Goal: Task Accomplishment & Management: Complete application form

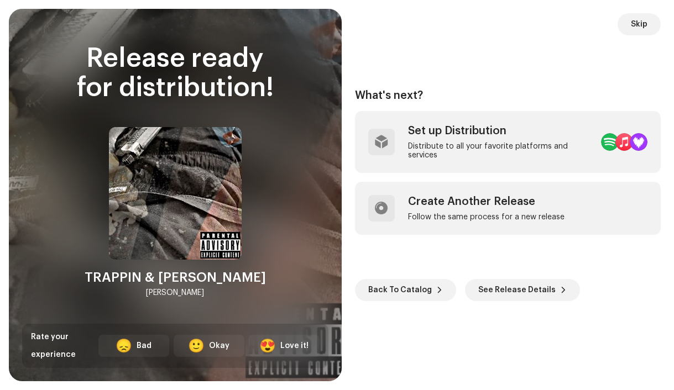
scroll to position [2215, 0]
click at [628, 25] on button "Skip" at bounding box center [639, 24] width 43 height 22
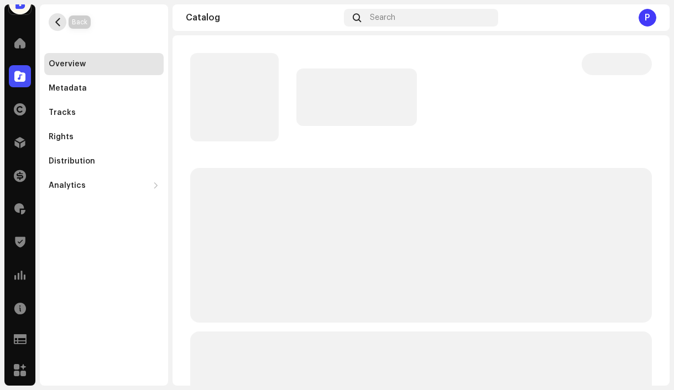
click at [60, 21] on span "button" at bounding box center [58, 22] width 8 height 9
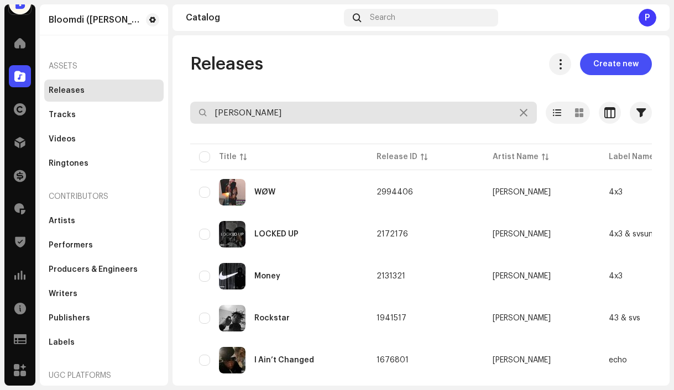
click at [262, 114] on input "[PERSON_NAME]" at bounding box center [363, 113] width 347 height 22
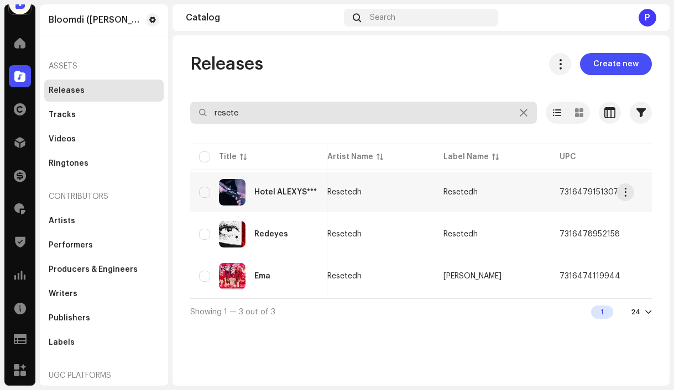
scroll to position [0, 87]
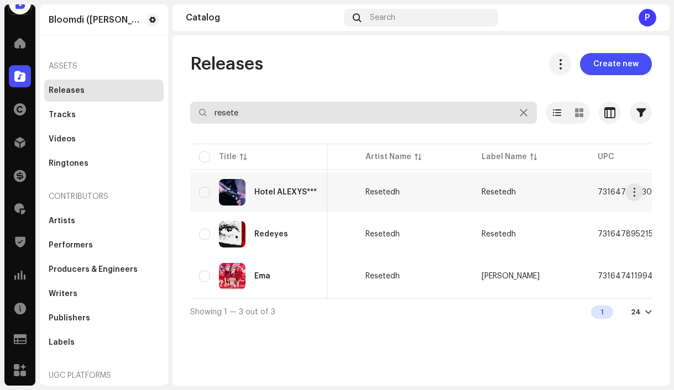
type input "resete"
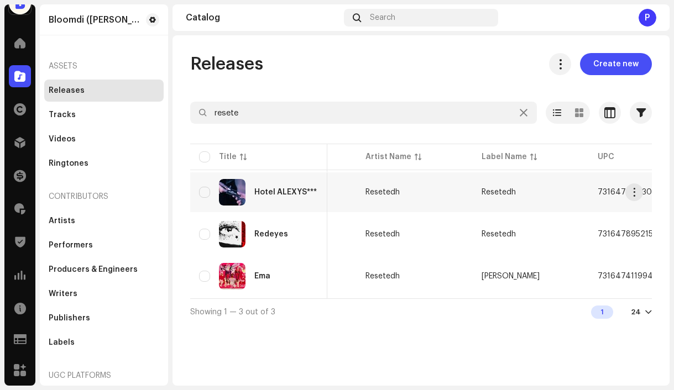
click at [284, 197] on div "Hotel ALEXYS***" at bounding box center [258, 192] width 119 height 27
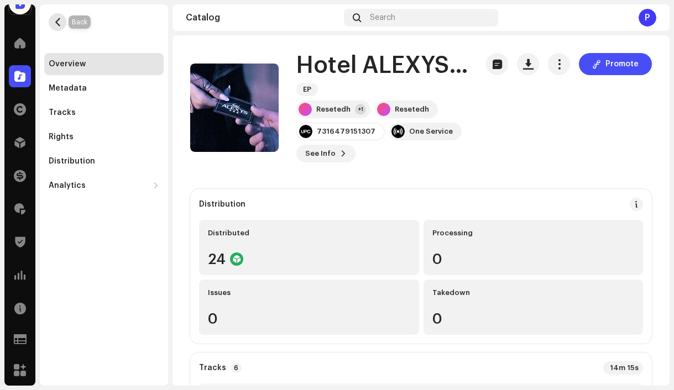
click at [55, 24] on span "button" at bounding box center [58, 22] width 8 height 9
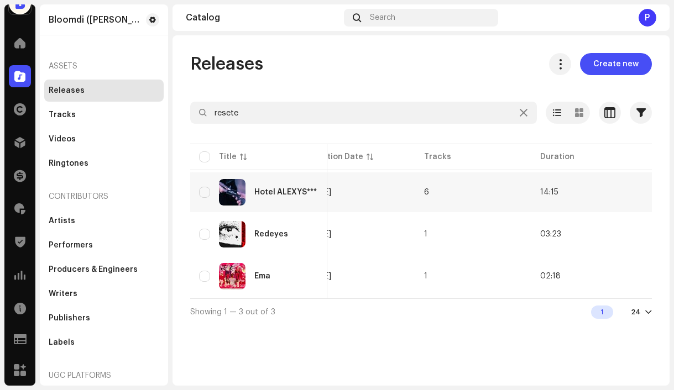
scroll to position [0, 604]
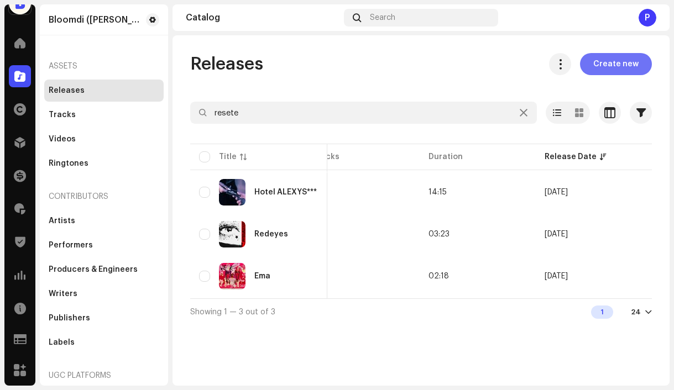
click at [606, 69] on span "Create new" at bounding box center [615, 64] width 45 height 22
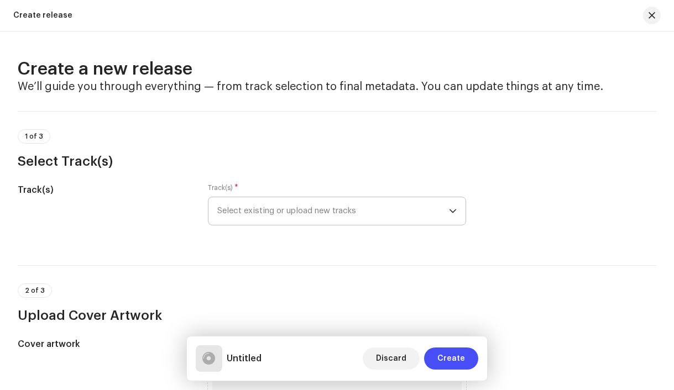
click at [274, 217] on span "Select existing or upload new tracks" at bounding box center [333, 211] width 232 height 28
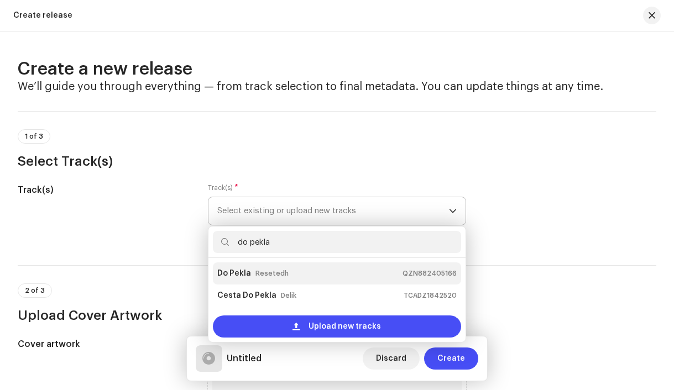
type input "do pekla"
click at [248, 280] on div "Do Pekla Resetedh QZN882405166" at bounding box center [337, 274] width 240 height 18
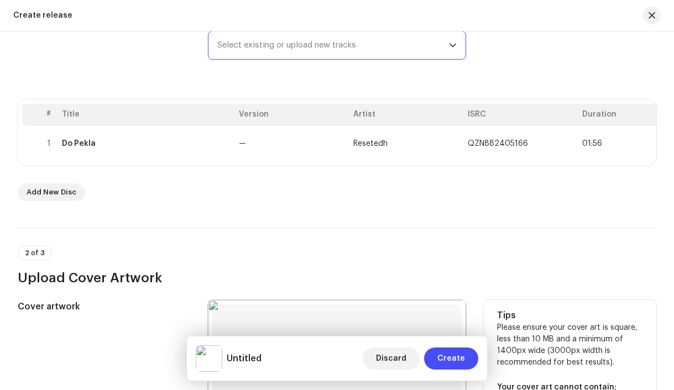
scroll to position [161, 0]
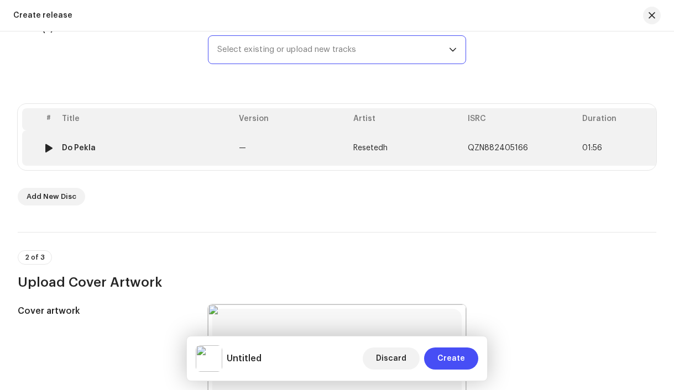
click at [150, 153] on td "Do Pekla" at bounding box center [145, 147] width 177 height 35
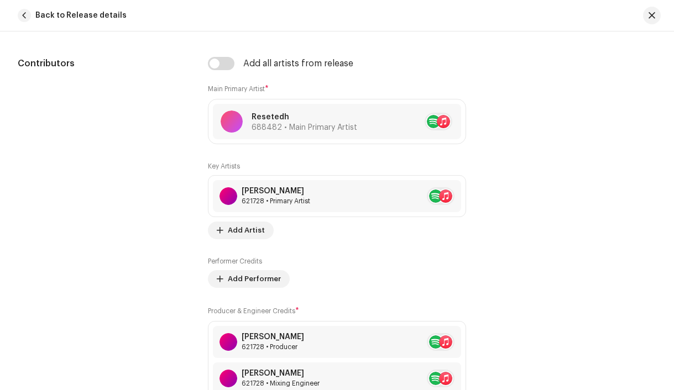
scroll to position [726, 0]
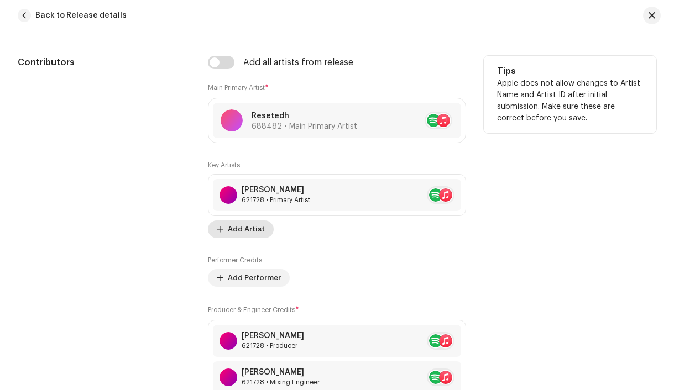
click at [239, 229] on span "Add Artist" at bounding box center [246, 229] width 37 height 22
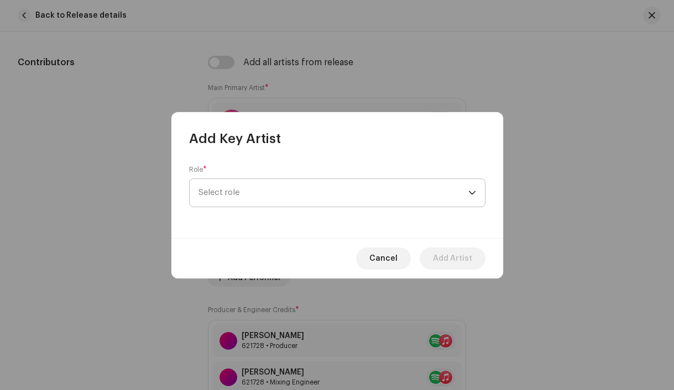
click at [248, 196] on span "Select role" at bounding box center [333, 193] width 270 height 28
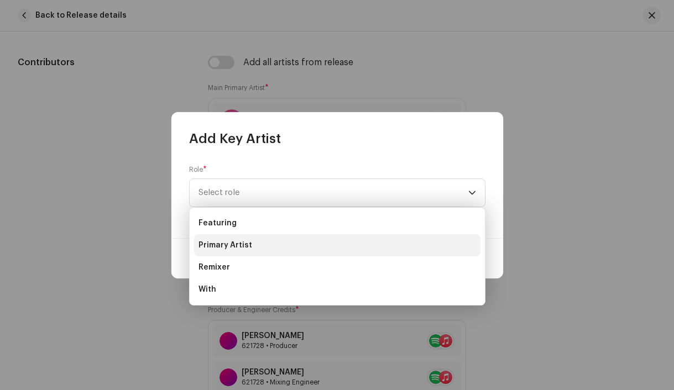
click at [245, 241] on span "Primary Artist" at bounding box center [225, 245] width 54 height 11
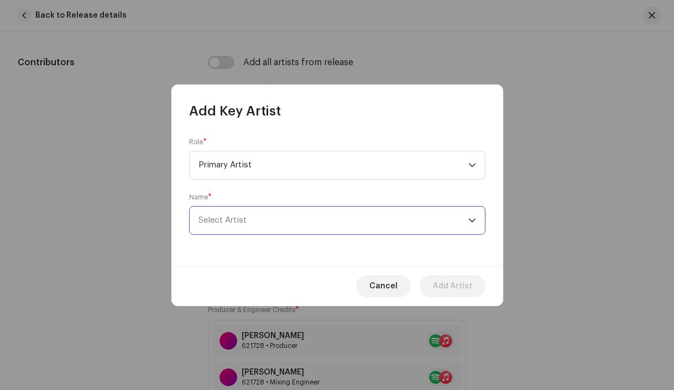
click at [233, 217] on span "Select Artist" at bounding box center [222, 220] width 48 height 8
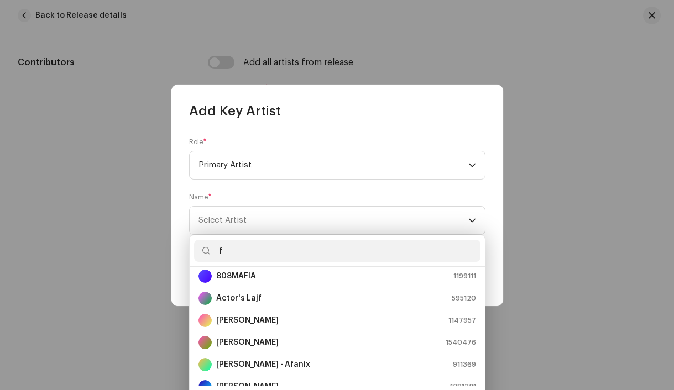
scroll to position [0, 0]
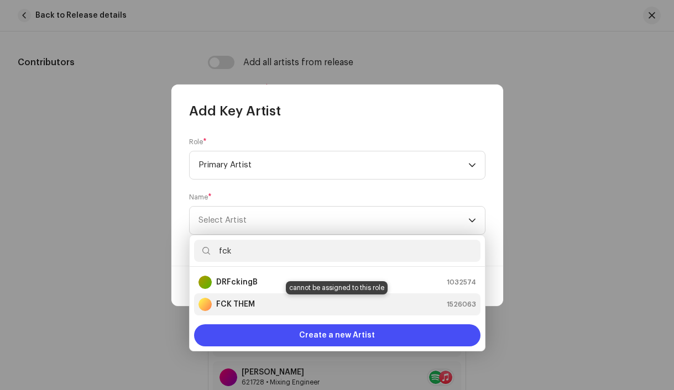
type input "fck"
click at [257, 307] on div "FCK THEM 1526063" at bounding box center [337, 304] width 278 height 13
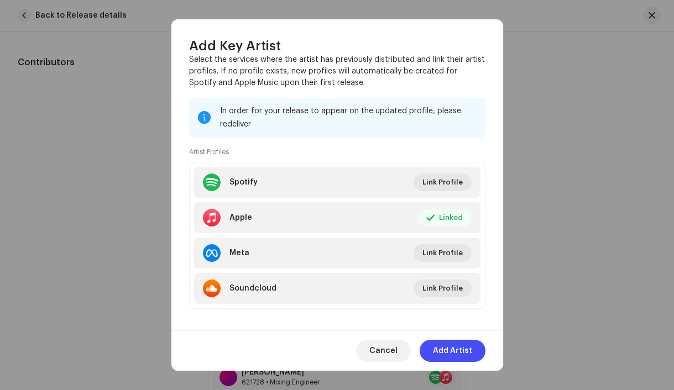
scroll to position [174, 0]
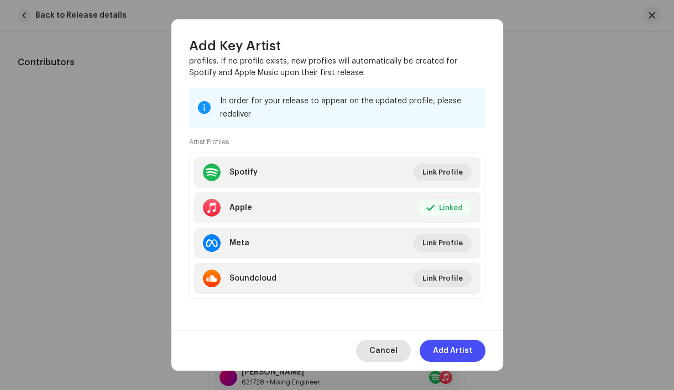
click at [389, 358] on span "Cancel" at bounding box center [383, 351] width 28 height 22
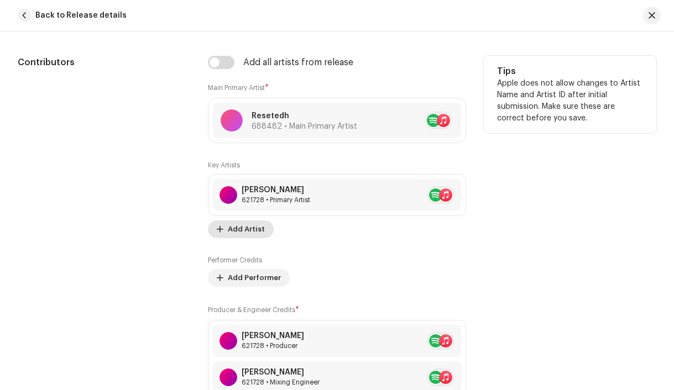
click at [249, 228] on span "Add Artist" at bounding box center [246, 229] width 37 height 22
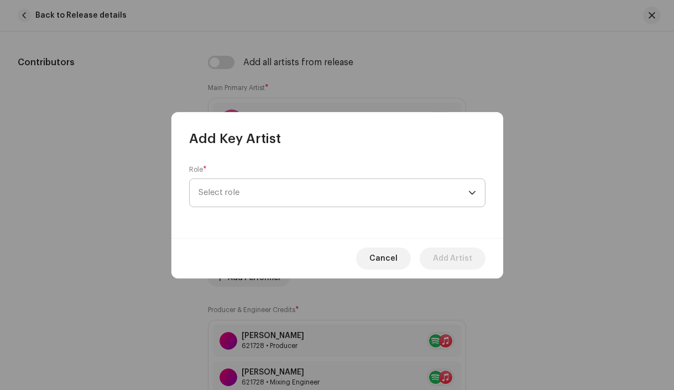
click at [240, 198] on span "Select role" at bounding box center [333, 193] width 270 height 28
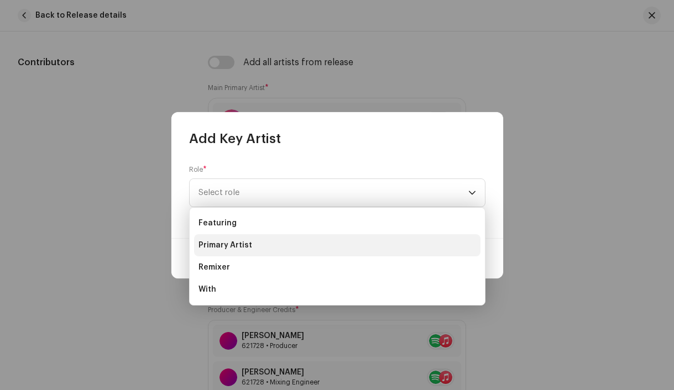
click at [243, 244] on span "Primary Artist" at bounding box center [225, 245] width 54 height 11
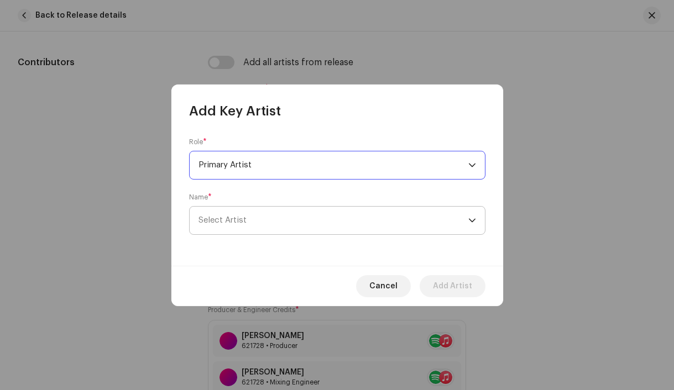
click at [249, 221] on span "Select Artist" at bounding box center [333, 221] width 270 height 28
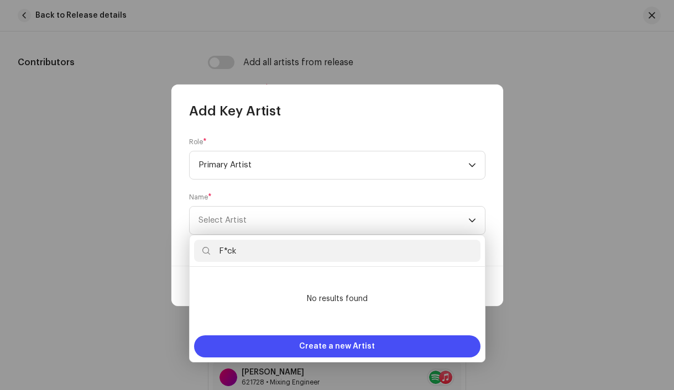
click at [246, 250] on input "F*ck" at bounding box center [337, 251] width 286 height 22
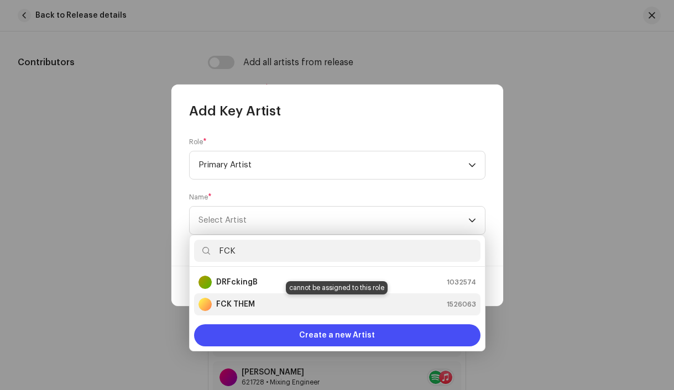
type input "FCK"
click at [258, 306] on div "FCK THEM 1526063" at bounding box center [337, 304] width 278 height 13
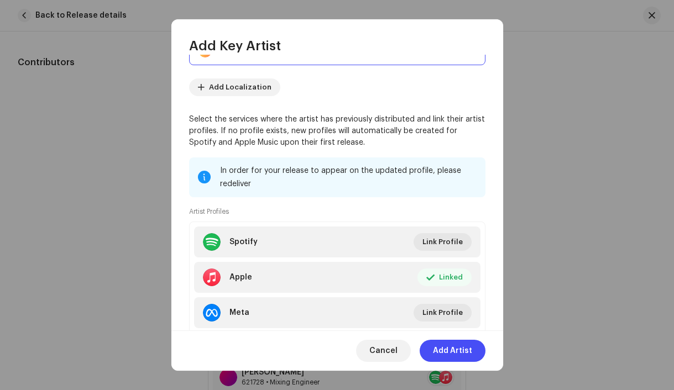
scroll to position [116, 0]
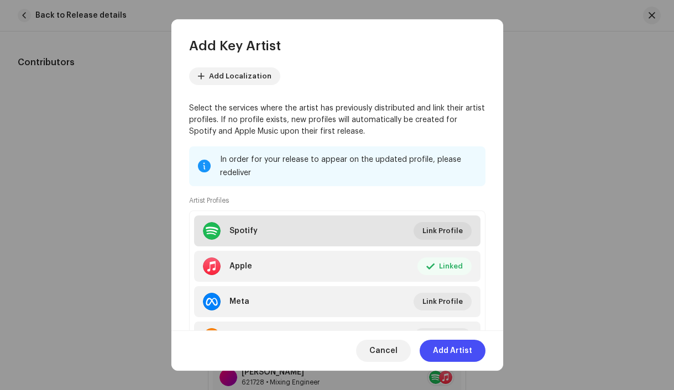
click at [329, 229] on li "Spotify Link Profile" at bounding box center [337, 231] width 286 height 31
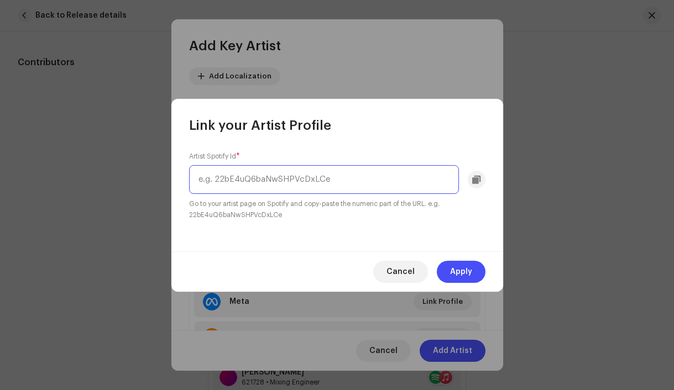
click at [256, 176] on input "text" at bounding box center [324, 179] width 270 height 29
paste input "[URL][DOMAIN_NAME]"
drag, startPoint x: 450, startPoint y: 178, endPoint x: 338, endPoint y: 180, distance: 112.3
click at [338, 180] on input "[URL][DOMAIN_NAME]" at bounding box center [324, 179] width 270 height 29
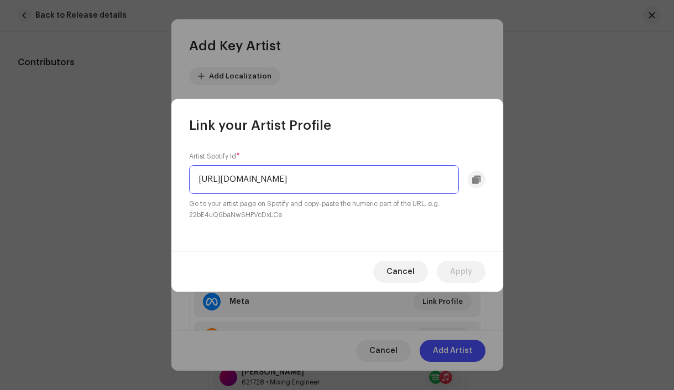
scroll to position [0, 0]
drag, startPoint x: 320, startPoint y: 180, endPoint x: 145, endPoint y: 177, distance: 174.2
click at [145, 177] on div "Link your Artist Profile Artist Spotify Id * [URL][DOMAIN_NAME] Go to your arti…" at bounding box center [337, 195] width 674 height 390
type input "3VPnsTBAj2KjgblXC8nBjI"
click at [453, 274] on span "Apply" at bounding box center [461, 272] width 22 height 22
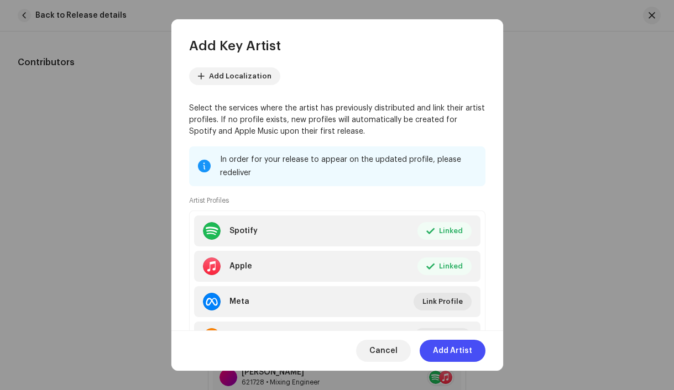
scroll to position [174, 0]
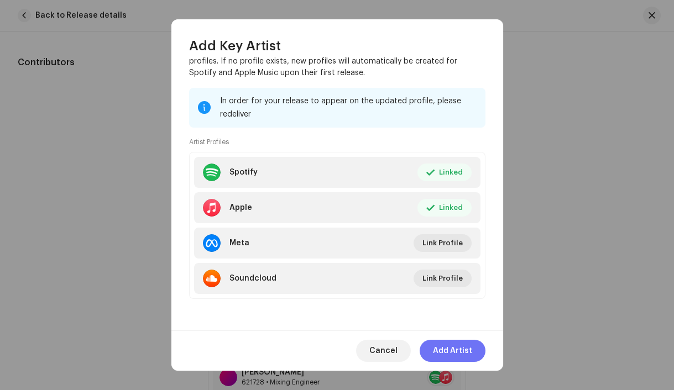
click at [449, 344] on span "Add Artist" at bounding box center [452, 351] width 39 height 22
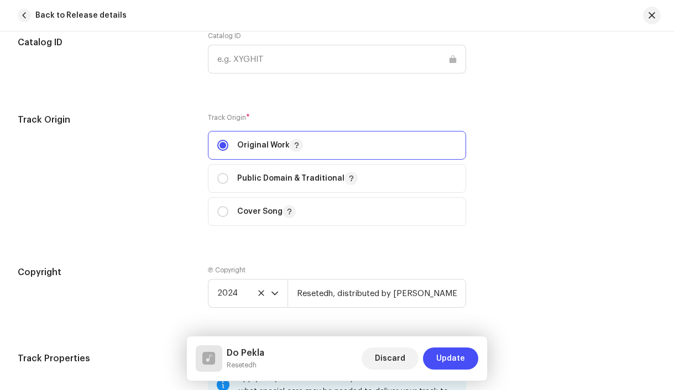
scroll to position [1502, 0]
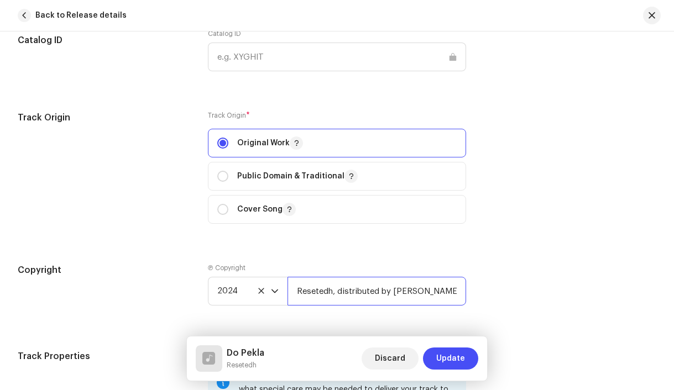
click at [443, 297] on input "Resetedh, distributed by [PERSON_NAME]" at bounding box center [376, 291] width 179 height 29
type input "Resetedh, distributed by Bloomdi"
click at [274, 295] on icon "dropdown trigger" at bounding box center [275, 291] width 8 height 8
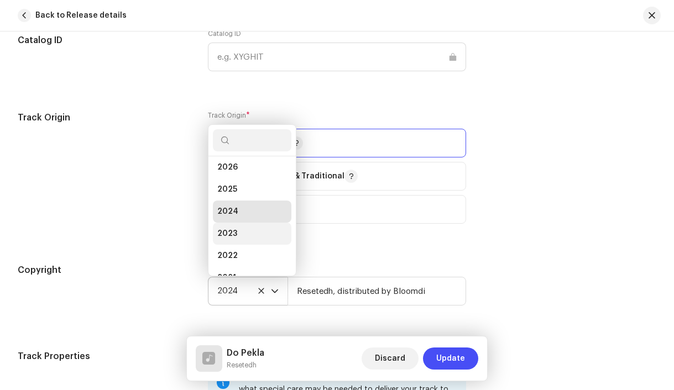
scroll to position [18, 0]
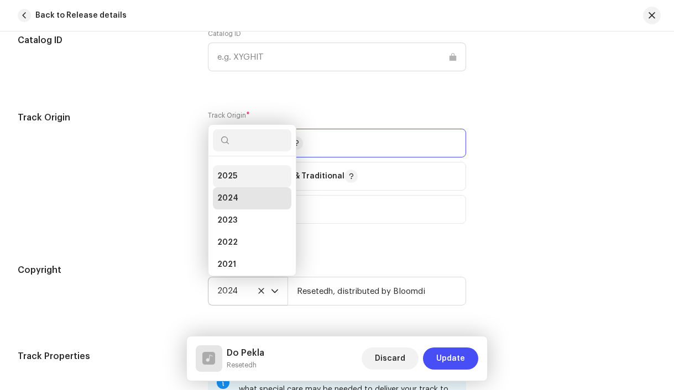
click at [237, 177] on li "2025" at bounding box center [252, 176] width 79 height 22
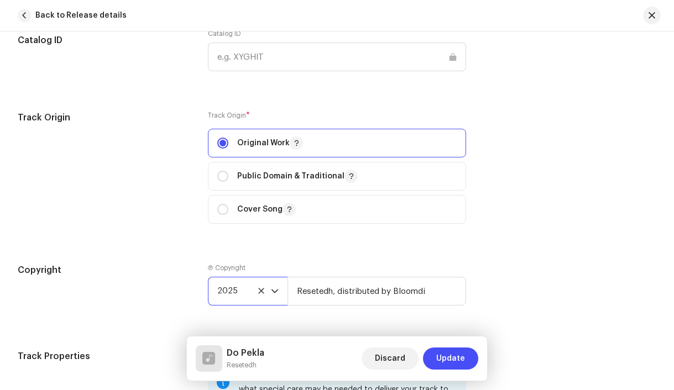
click at [158, 226] on div "Track Origin" at bounding box center [104, 174] width 172 height 126
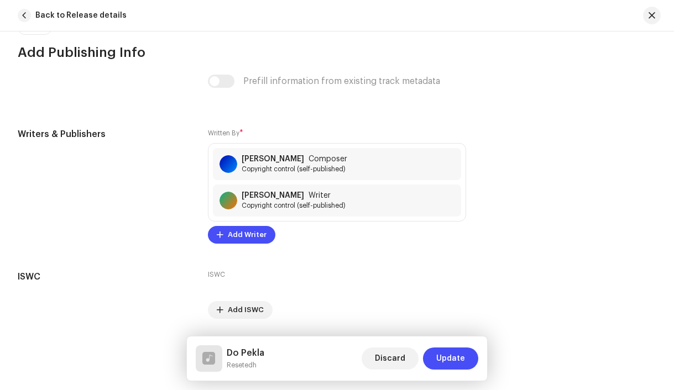
scroll to position [2492, 0]
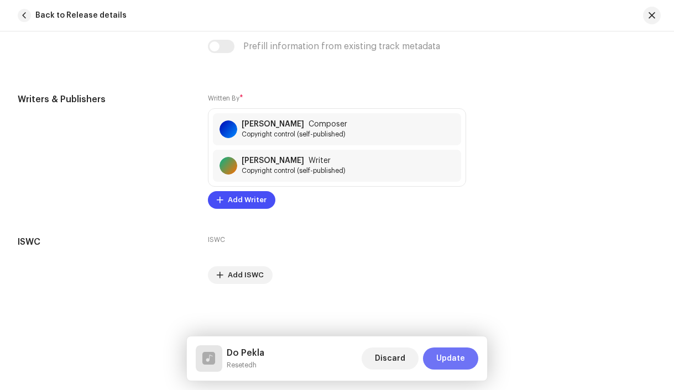
click at [449, 362] on span "Update" at bounding box center [450, 359] width 29 height 22
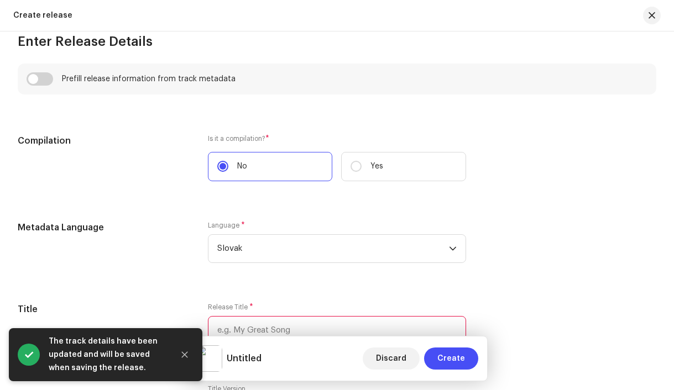
scroll to position [743, 0]
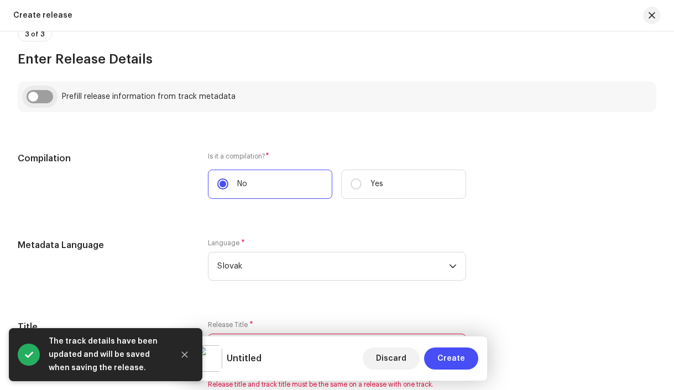
click at [34, 103] on input "checkbox" at bounding box center [40, 96] width 27 height 13
checkbox input "true"
type input "Do Pekla"
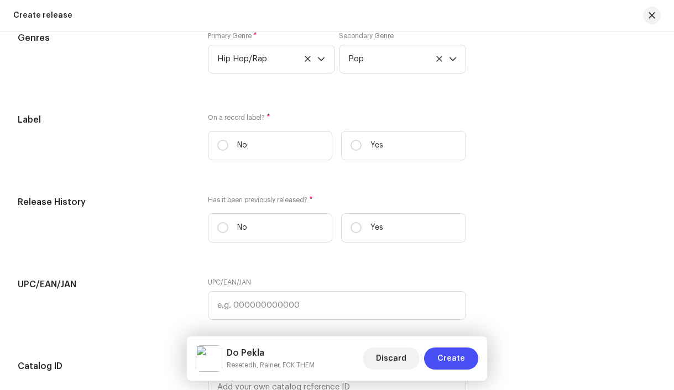
scroll to position [1937, 0]
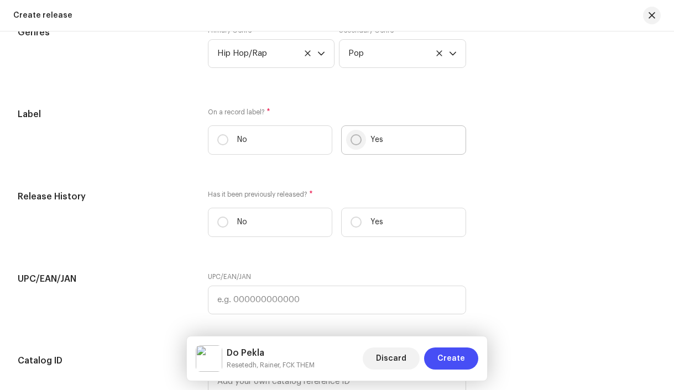
click at [354, 143] on input "Yes" at bounding box center [356, 139] width 11 height 11
radio input "true"
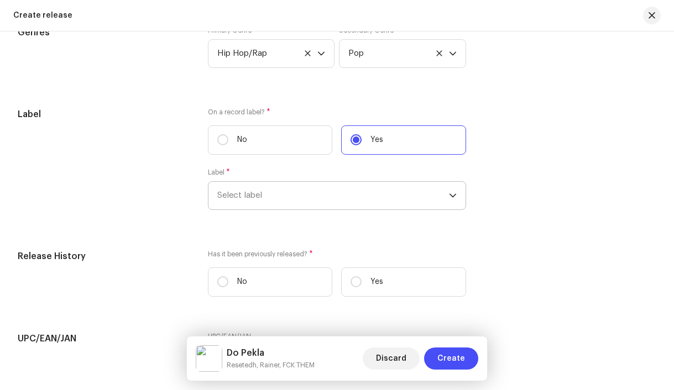
click at [319, 201] on span "Select label" at bounding box center [333, 196] width 232 height 28
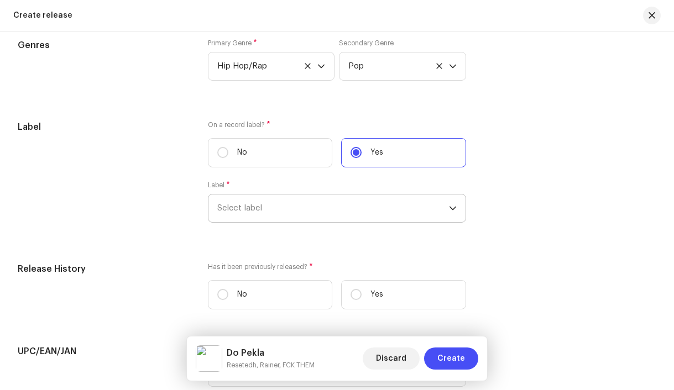
type input "R"
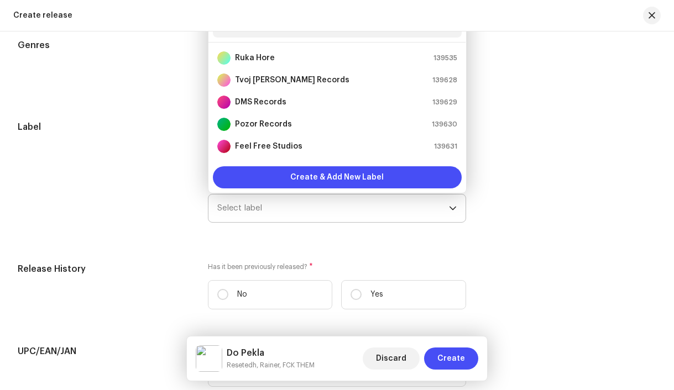
scroll to position [1920, 0]
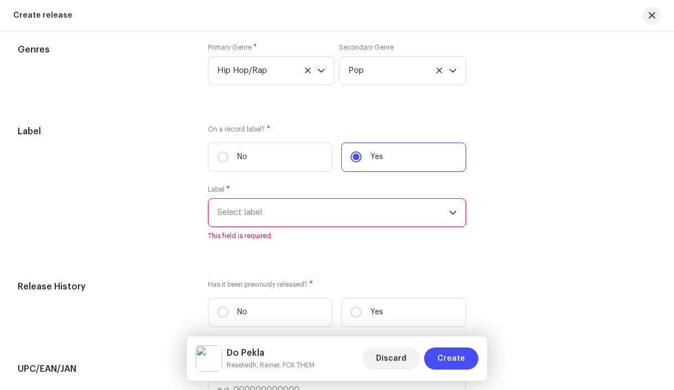
click at [280, 217] on span "Select label" at bounding box center [333, 213] width 232 height 28
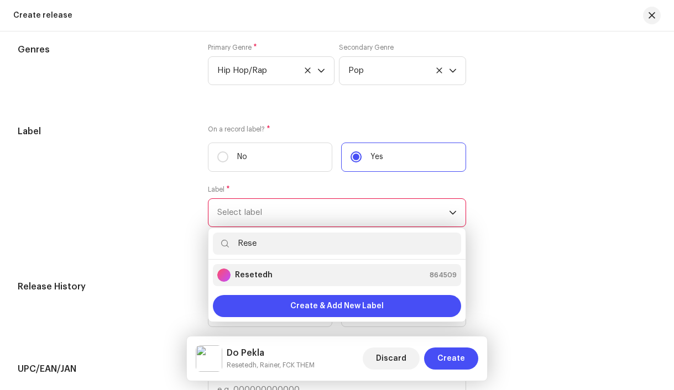
type input "Rese"
click at [272, 280] on div "Resetedh 864509" at bounding box center [337, 275] width 240 height 13
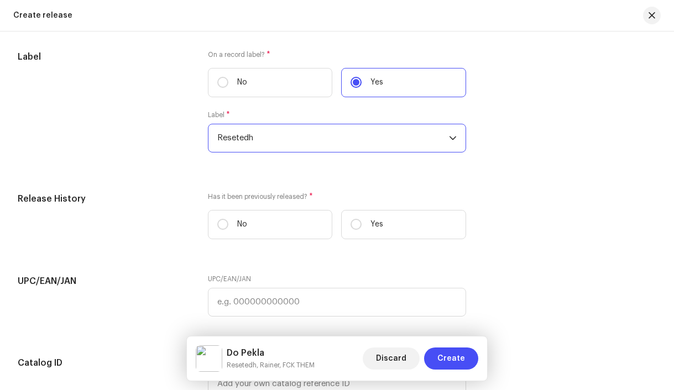
scroll to position [1996, 0]
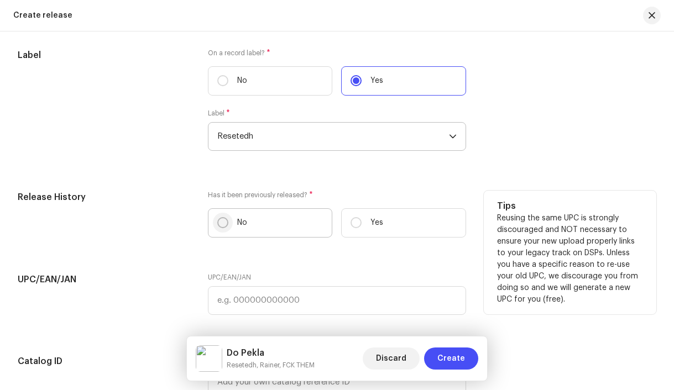
click at [221, 228] on input "No" at bounding box center [222, 222] width 11 height 11
radio input "true"
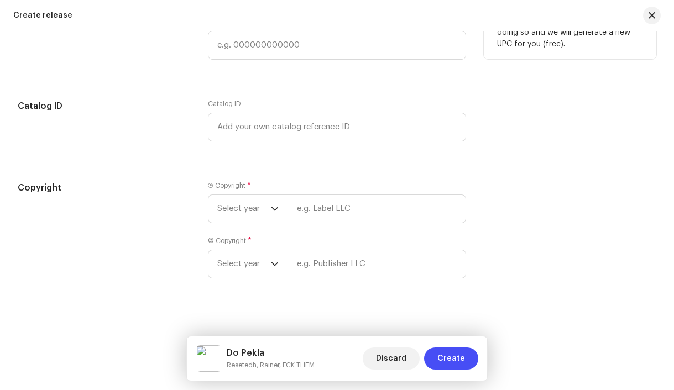
scroll to position [2265, 0]
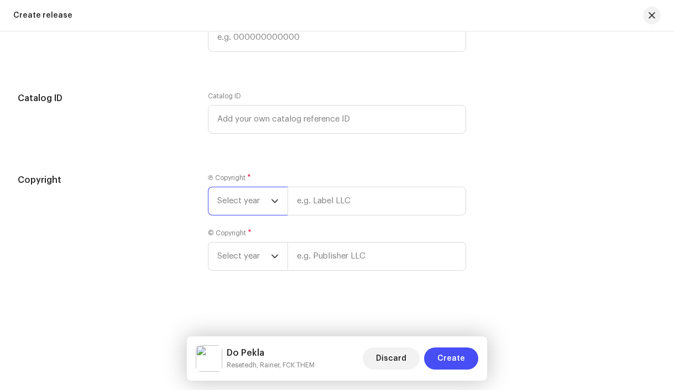
click at [250, 207] on span "Select year" at bounding box center [244, 201] width 54 height 28
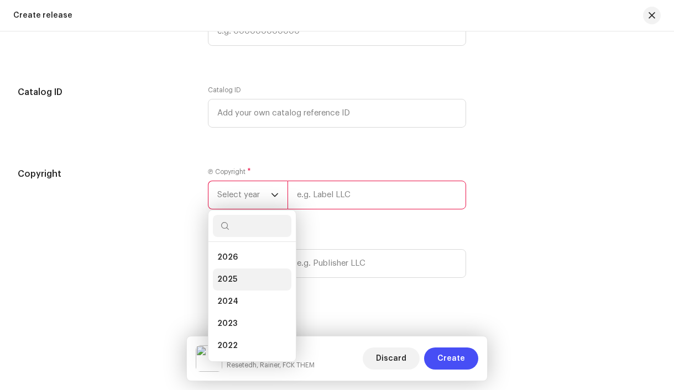
click at [244, 287] on li "2025" at bounding box center [252, 280] width 79 height 22
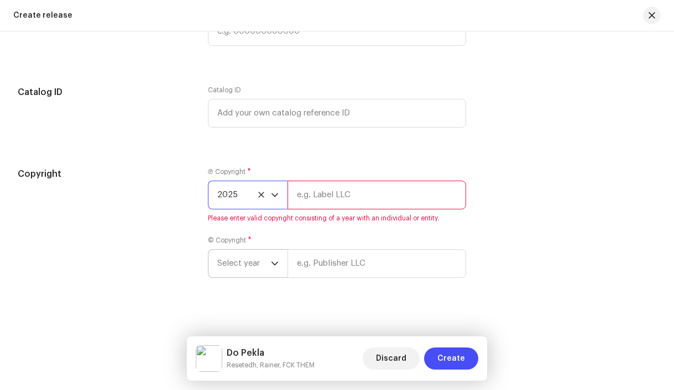
click at [244, 268] on span "Select year" at bounding box center [244, 264] width 54 height 28
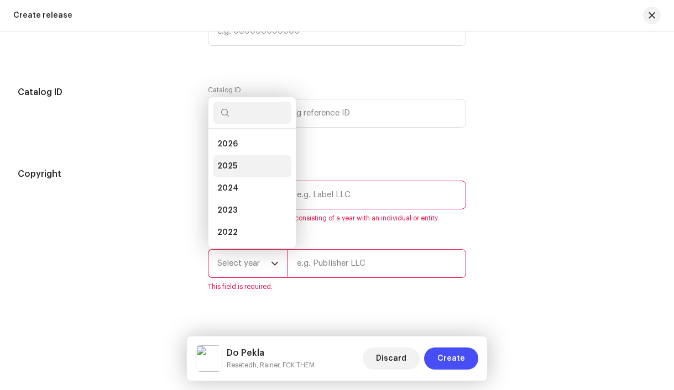
click at [238, 172] on li "2025" at bounding box center [252, 166] width 79 height 22
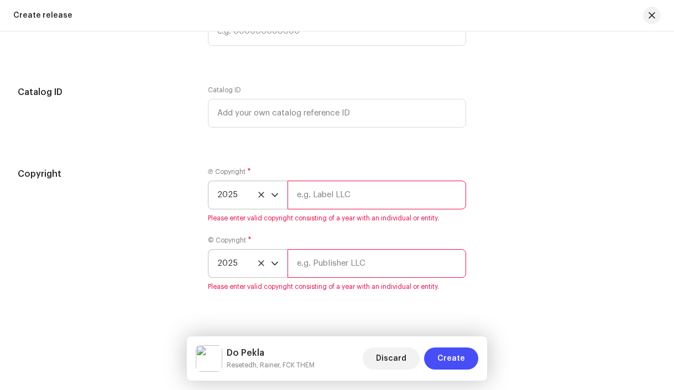
click at [318, 210] on input "text" at bounding box center [376, 195] width 179 height 29
type input "Resetedh, distributed by Bloomdi"
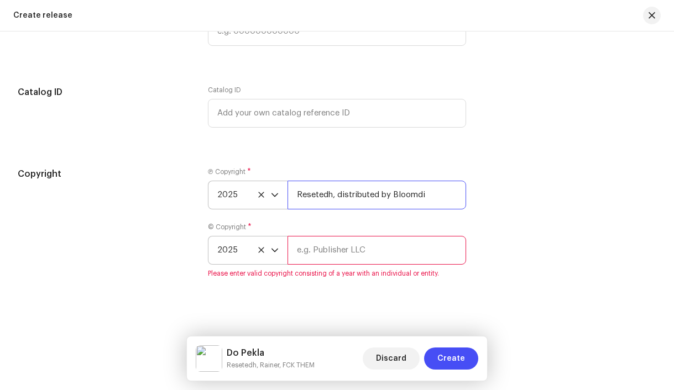
click at [354, 205] on input "Resetedh, distributed by Bloomdi" at bounding box center [376, 195] width 179 height 29
click at [353, 258] on input "text" at bounding box center [376, 250] width 179 height 29
paste input "Resetedh, distributed by Bloomdi"
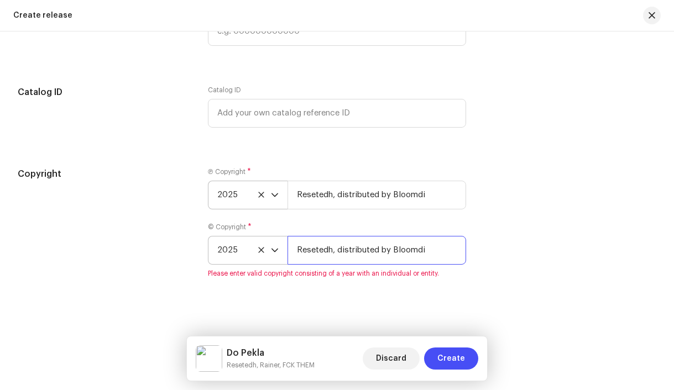
type input "Resetedh, distributed by Bloomdi"
click at [341, 306] on div "Create a new release We’ll guide you through everything — from track selection …" at bounding box center [337, 211] width 674 height 359
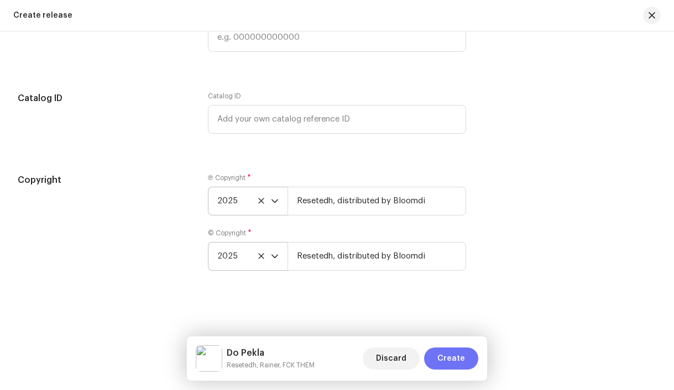
click at [460, 360] on span "Create" at bounding box center [451, 359] width 28 height 22
